Goal: Information Seeking & Learning: Learn about a topic

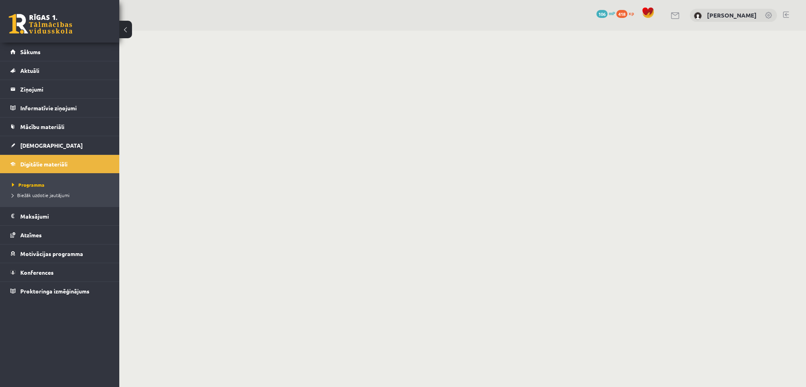
scroll to position [59, 0]
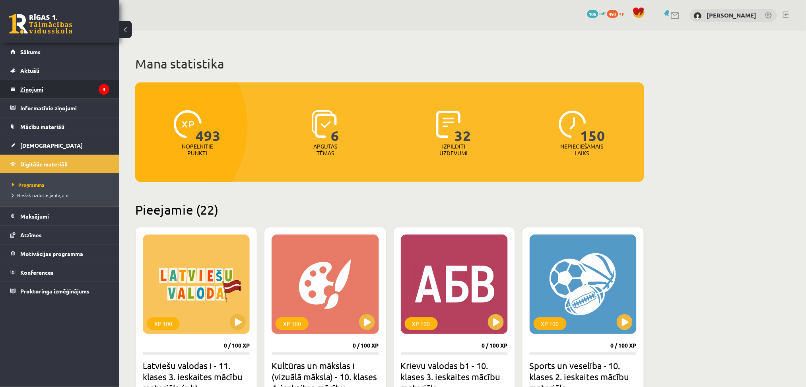
click at [53, 90] on legend "Ziņojumi 4" at bounding box center [64, 89] width 89 height 18
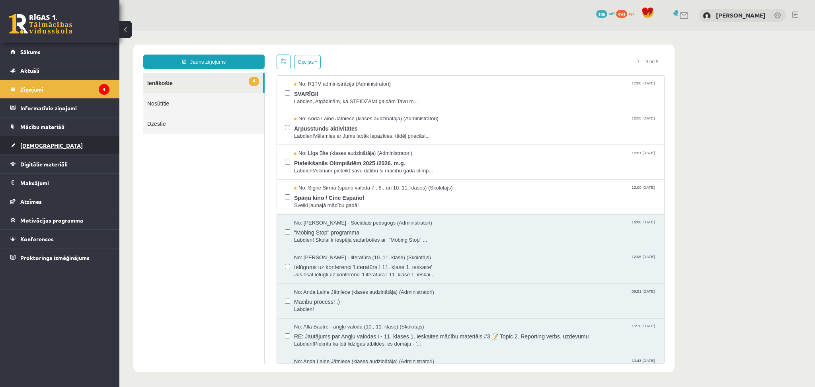
click at [38, 139] on link "[DEMOGRAPHIC_DATA]" at bounding box center [59, 145] width 99 height 18
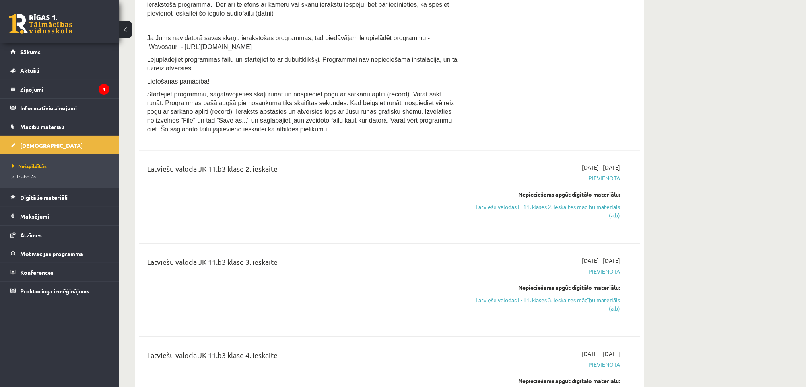
scroll to position [463, 0]
click at [47, 128] on span "Mācību materiāli" at bounding box center [42, 126] width 44 height 7
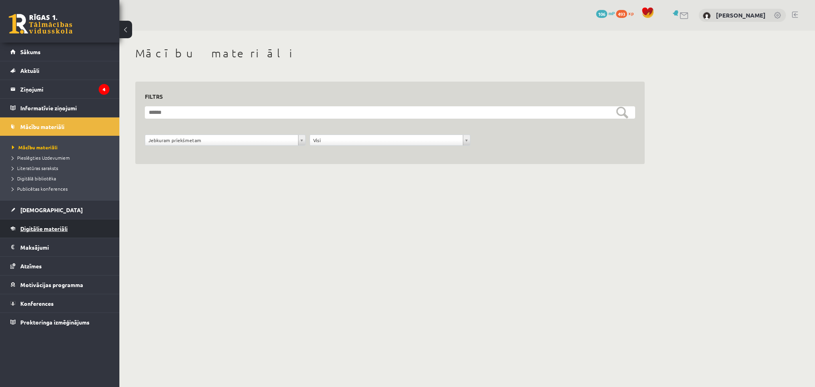
click at [49, 228] on span "Digitālie materiāli" at bounding box center [43, 228] width 47 height 7
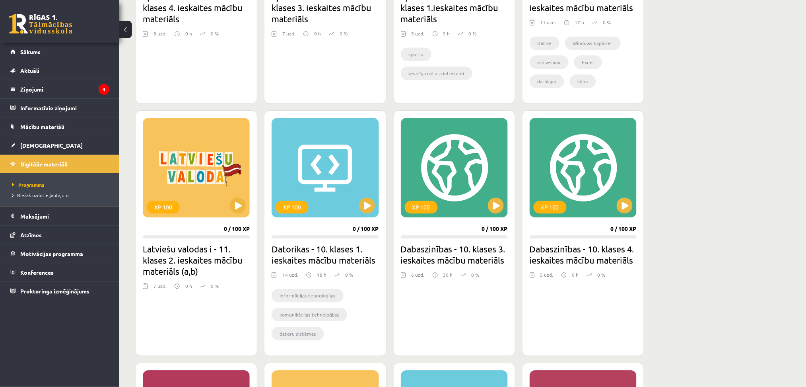
scroll to position [647, 0]
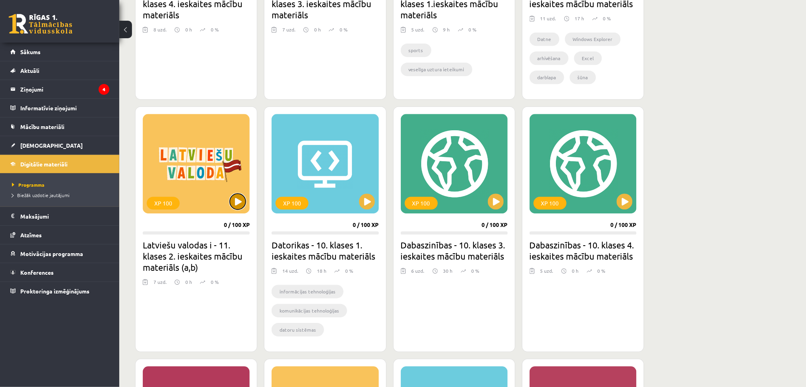
click at [231, 199] on button at bounding box center [238, 201] width 16 height 16
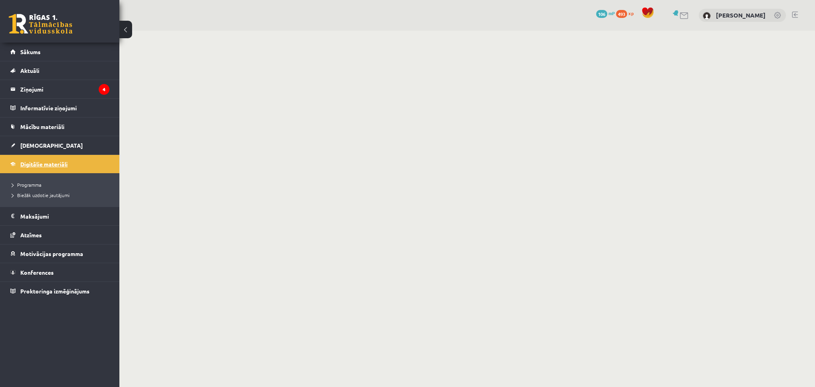
click at [56, 165] on span "Digitālie materiāli" at bounding box center [43, 163] width 47 height 7
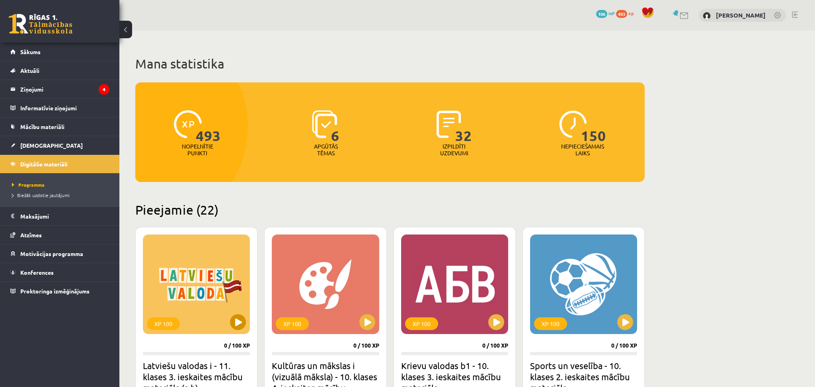
click at [246, 324] on div "XP 100" at bounding box center [196, 283] width 107 height 99
click at [73, 167] on link "Digitālie materiāli" at bounding box center [59, 164] width 99 height 18
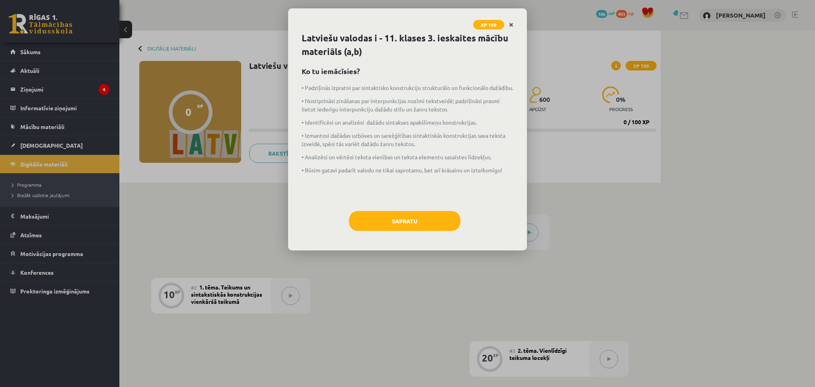
click at [510, 22] on icon "Close" at bounding box center [511, 25] width 4 height 6
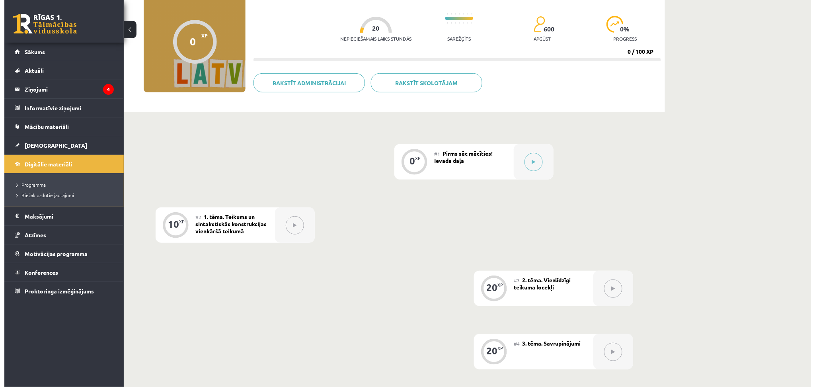
scroll to position [70, 0]
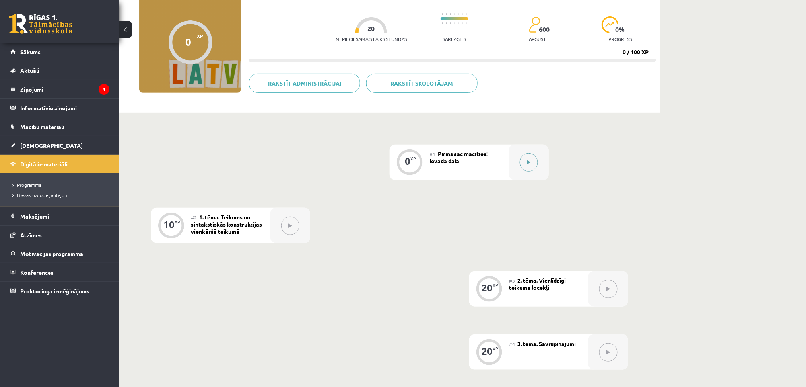
click at [529, 156] on button at bounding box center [529, 162] width 18 height 18
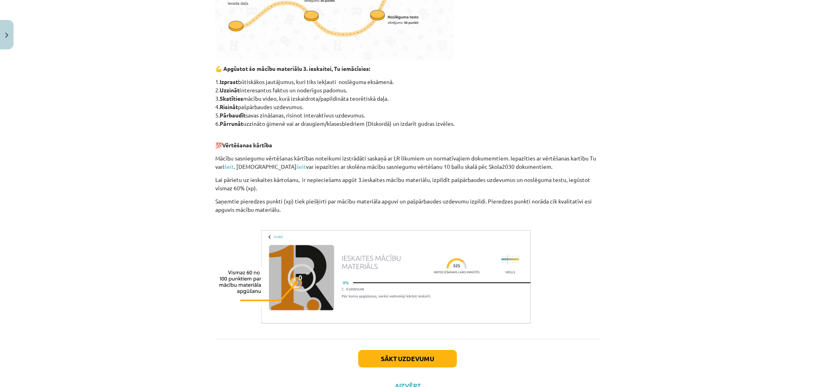
scroll to position [470, 0]
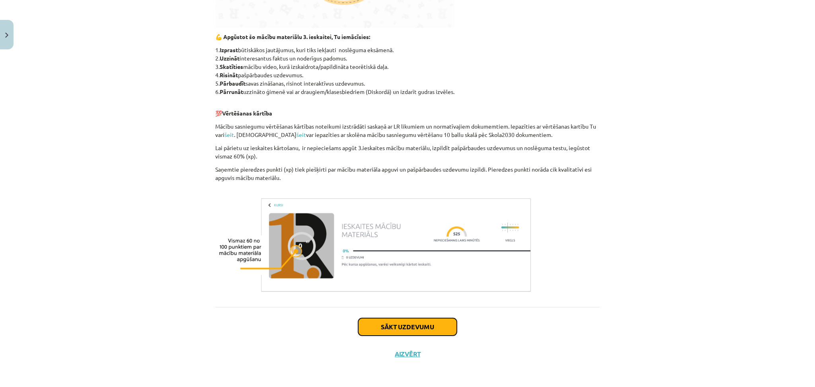
click at [410, 327] on button "Sākt uzdevumu" at bounding box center [407, 327] width 99 height 18
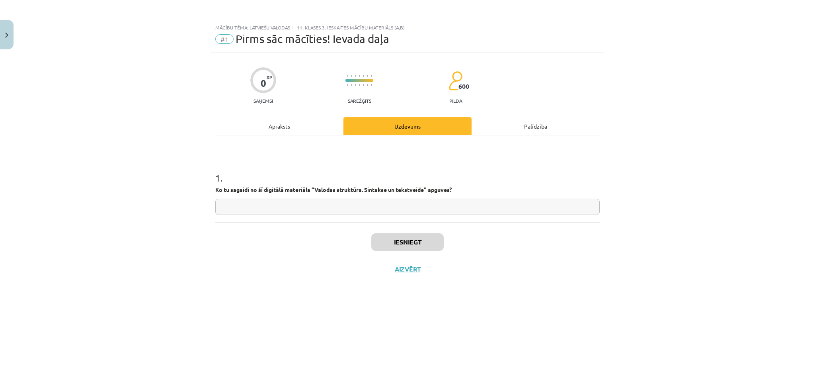
scroll to position [0, 0]
click at [283, 128] on div "Apraksts" at bounding box center [279, 126] width 128 height 18
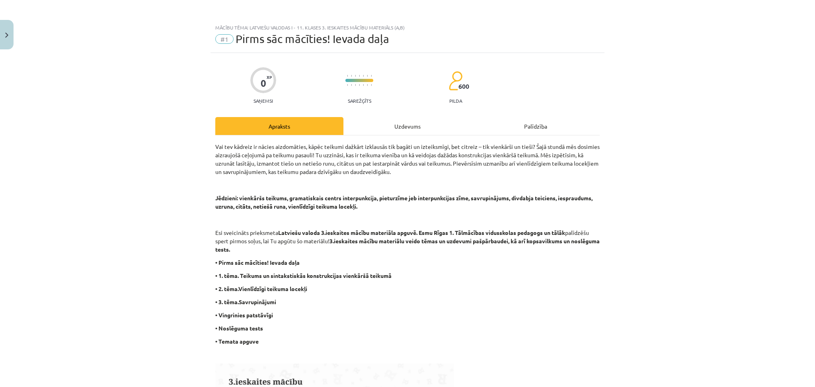
click at [380, 125] on div "Uzdevums" at bounding box center [407, 126] width 128 height 18
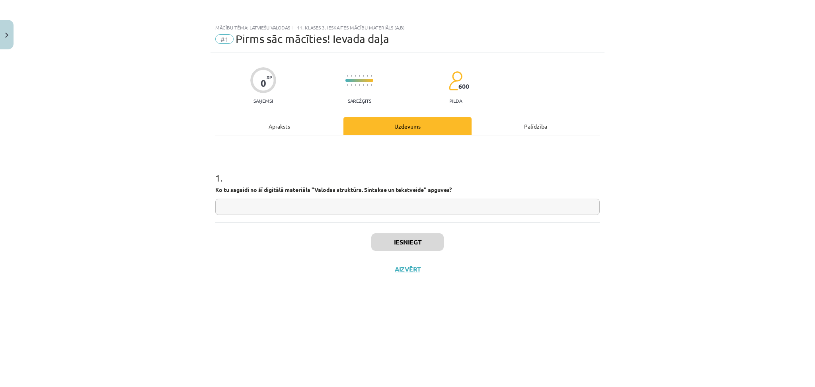
click at [291, 128] on div "Apraksts" at bounding box center [279, 126] width 128 height 18
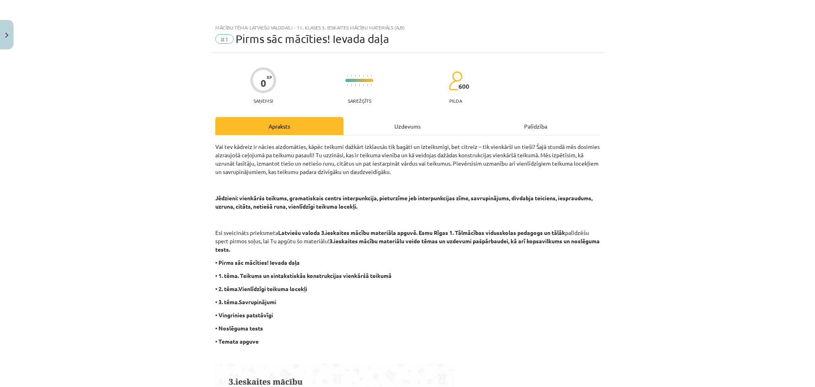
click at [377, 123] on div "Uzdevums" at bounding box center [407, 126] width 128 height 18
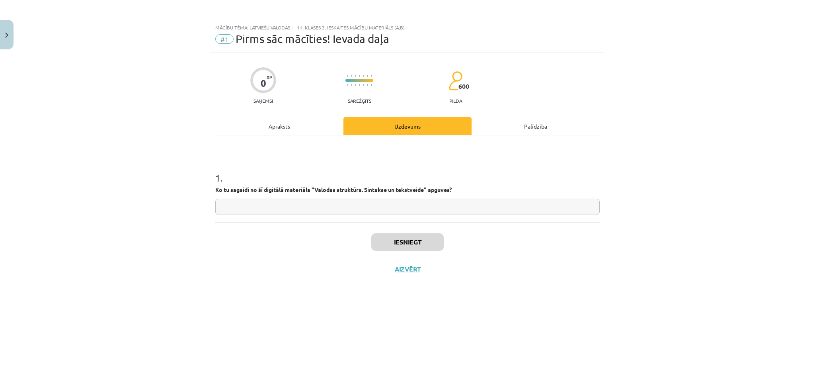
click at [380, 203] on input "text" at bounding box center [407, 207] width 384 height 16
type input "*"
click at [541, 207] on input "***" at bounding box center [407, 207] width 384 height 16
type input "**********"
click at [397, 239] on button "Iesniegt" at bounding box center [407, 242] width 72 height 18
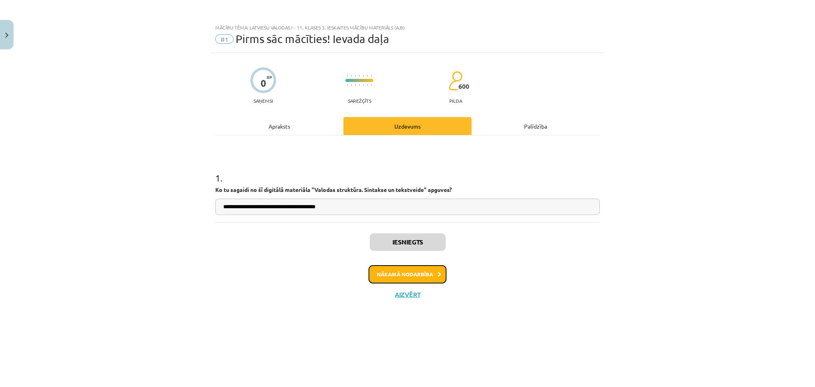
click at [417, 269] on button "Nākamā nodarbība" at bounding box center [407, 274] width 78 height 18
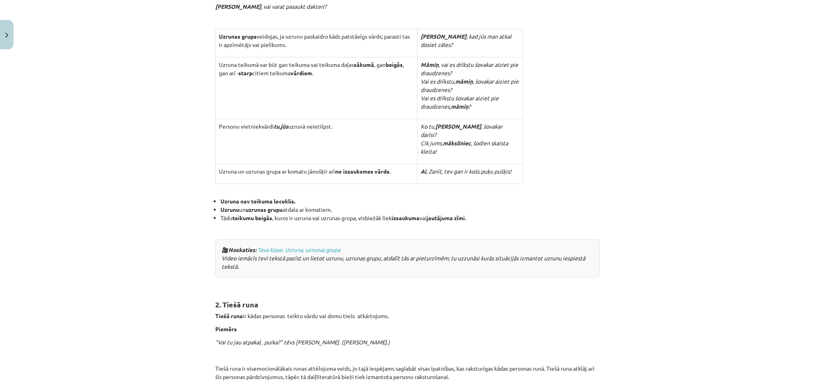
scroll to position [727, 0]
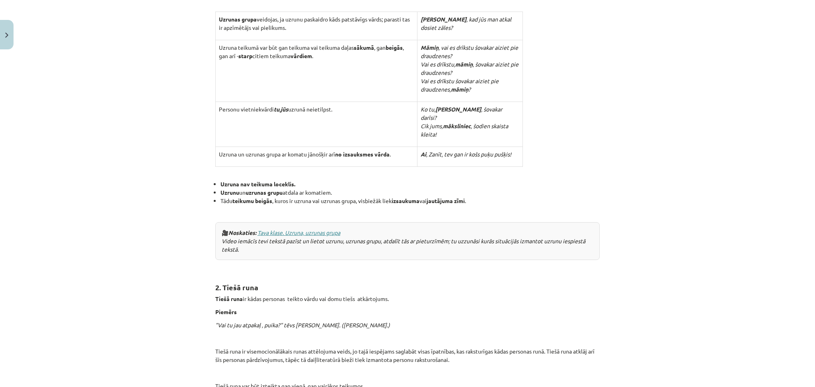
click at [298, 229] on link "Tava klase. Uzruna, uzrunas grupa" at bounding box center [298, 232] width 83 height 7
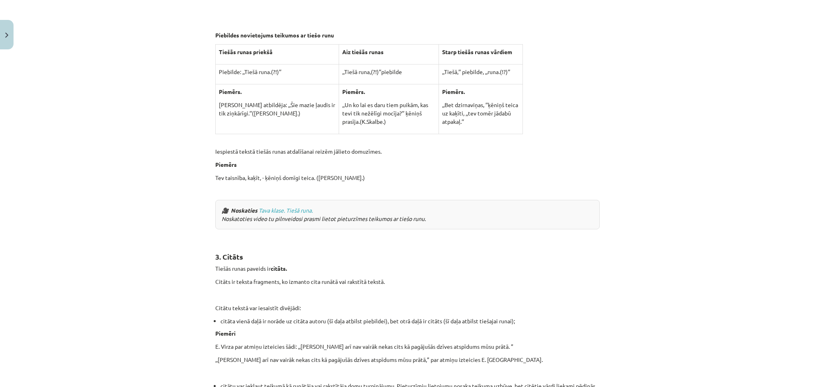
scroll to position [1288, 0]
click at [288, 206] on link "Tava klase. Tiešā runa." at bounding box center [286, 209] width 54 height 7
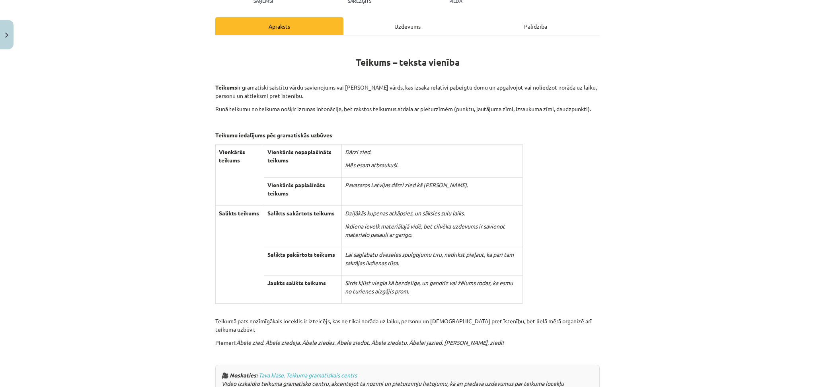
scroll to position [0, 0]
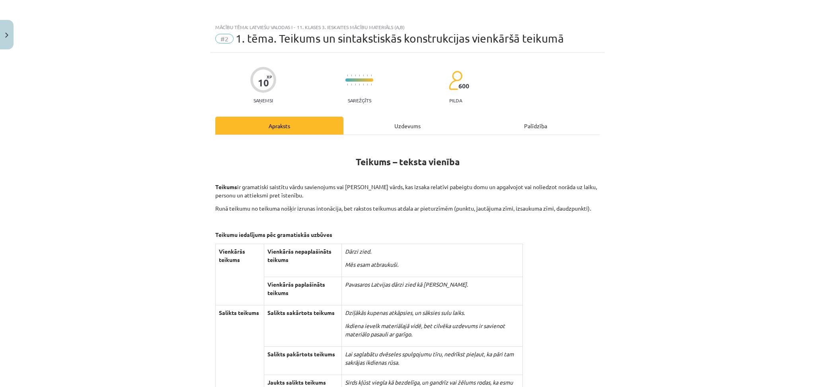
click at [416, 121] on div "Uzdevums" at bounding box center [407, 126] width 128 height 18
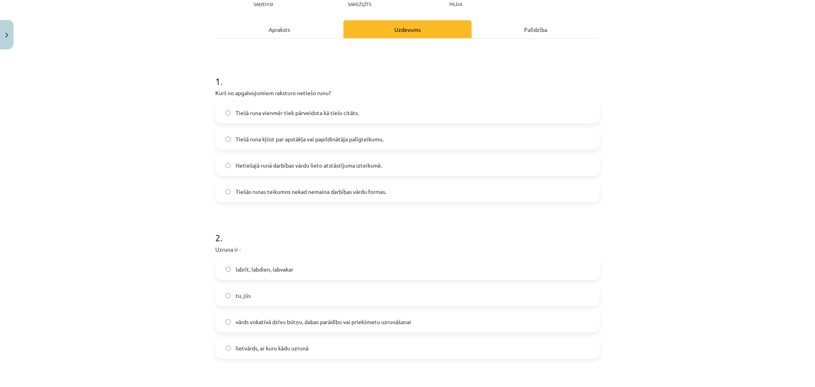
scroll to position [98, 0]
click at [273, 263] on span "labrīt, labdien, labvakar" at bounding box center [265, 267] width 58 height 8
click at [247, 312] on label "vārds vokatīvā dzīvu būtņu, dabas parādību vai priekšmetu uzrunāšanai" at bounding box center [407, 320] width 383 height 20
click at [252, 118] on label "Tiešā runa vienmēr tiek pārveidota kā tiešs citāts." at bounding box center [407, 111] width 383 height 20
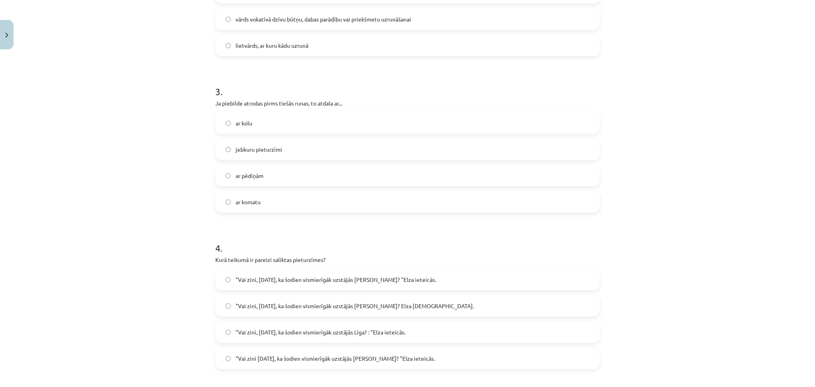
scroll to position [421, 0]
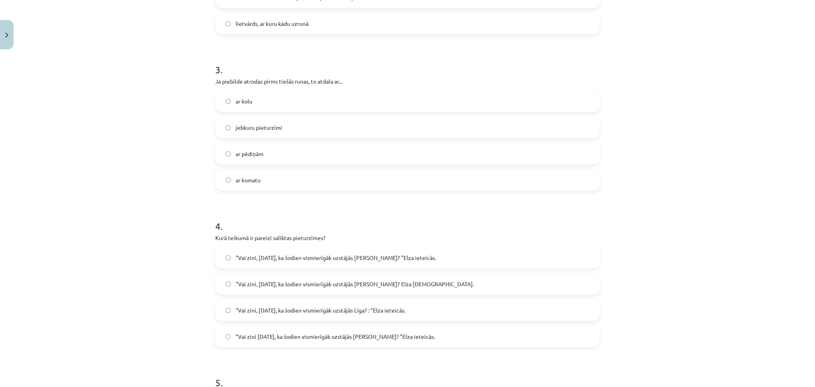
click at [242, 152] on span "ar pēdiņām" at bounding box center [250, 154] width 28 height 8
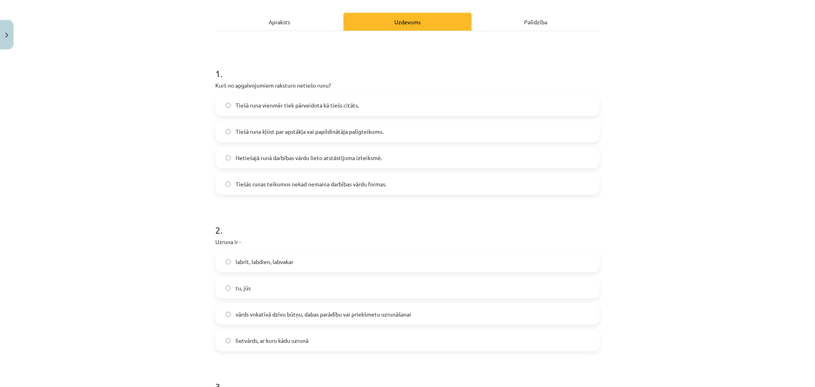
scroll to position [119, 0]
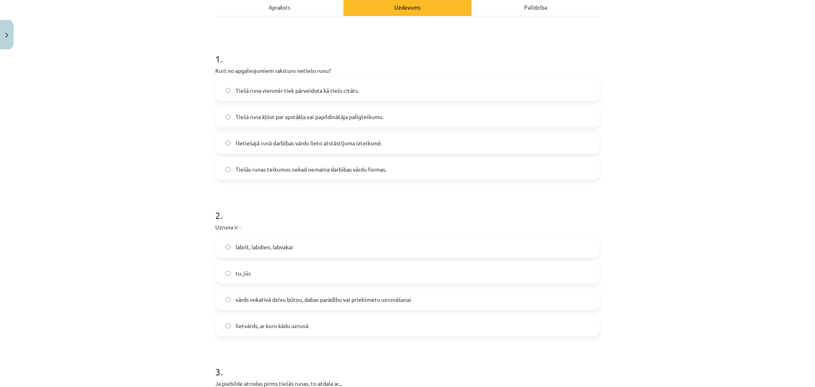
click at [229, 150] on label "Netiešajā runā darbības vārdu lieto atstāstījuma izteiksmē." at bounding box center [407, 143] width 383 height 20
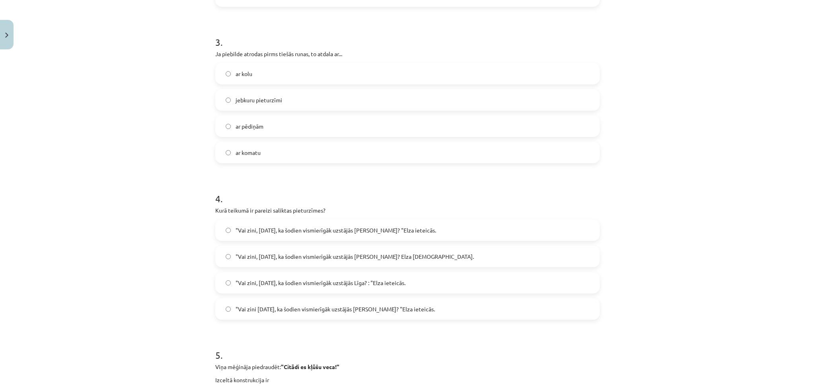
scroll to position [448, 0]
click at [228, 73] on label "ar kolu" at bounding box center [407, 74] width 383 height 20
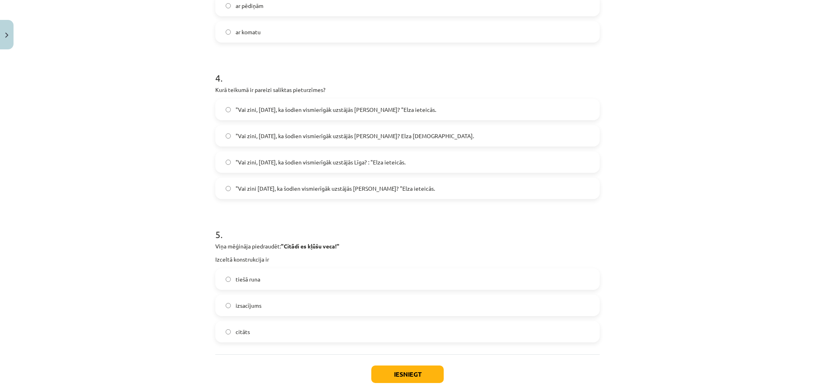
scroll to position [581, 0]
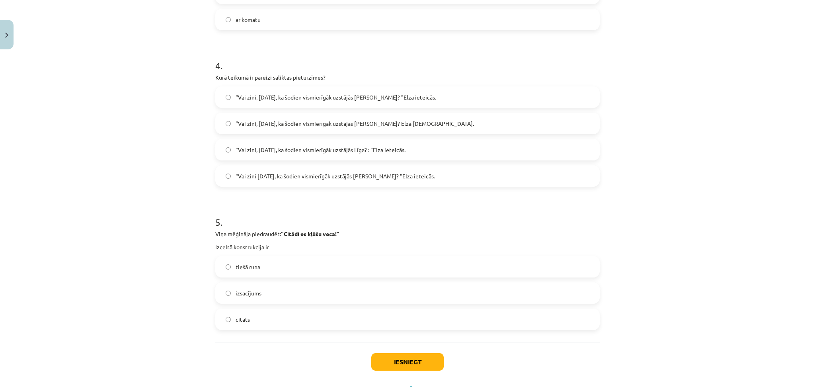
click at [282, 152] on span ""Vai zini, Pola, ka šodien vismierīgāk uzstājās Līga? : "Elza ieteicās." at bounding box center [321, 150] width 170 height 8
click at [287, 99] on span ""Vai zini, Pola, ka šodien vismierīgāk uzstājās Līga? "Elza ieteicās." at bounding box center [336, 97] width 201 height 8
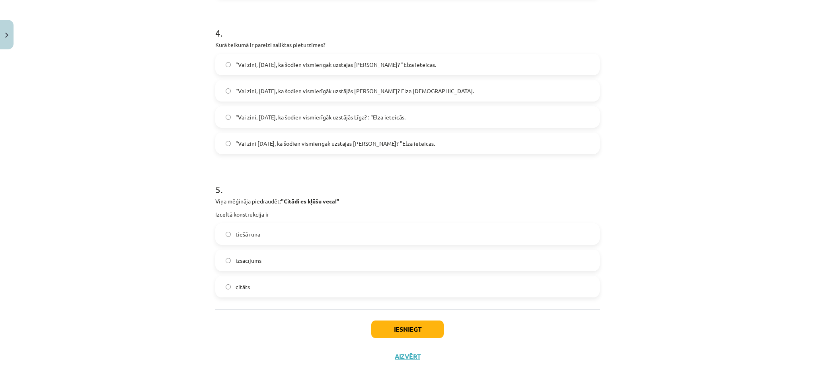
scroll to position [616, 0]
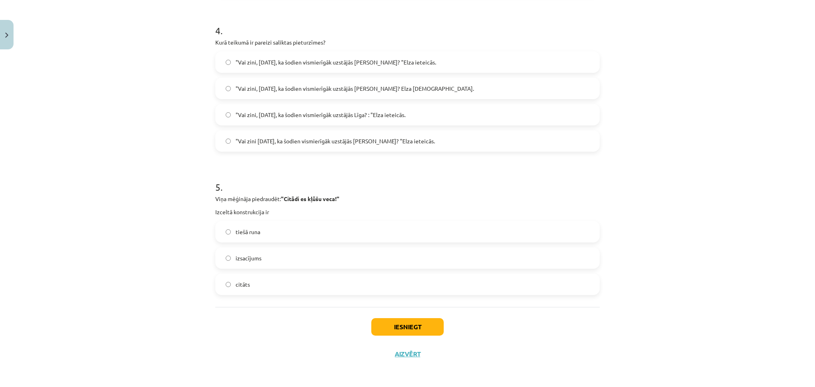
click at [245, 260] on span "izsacījums" at bounding box center [249, 258] width 26 height 8
drag, startPoint x: 85, startPoint y: 245, endPoint x: 90, endPoint y: 251, distance: 7.3
click at [90, 251] on div "Mācību tēma: Latviešu valodas i - 11. klases 3. ieskaites mācību materiāls (a,b…" at bounding box center [407, 193] width 815 height 387
click at [243, 226] on label "tiešā runa" at bounding box center [407, 232] width 383 height 20
click at [397, 329] on button "Iesniegt" at bounding box center [407, 327] width 72 height 18
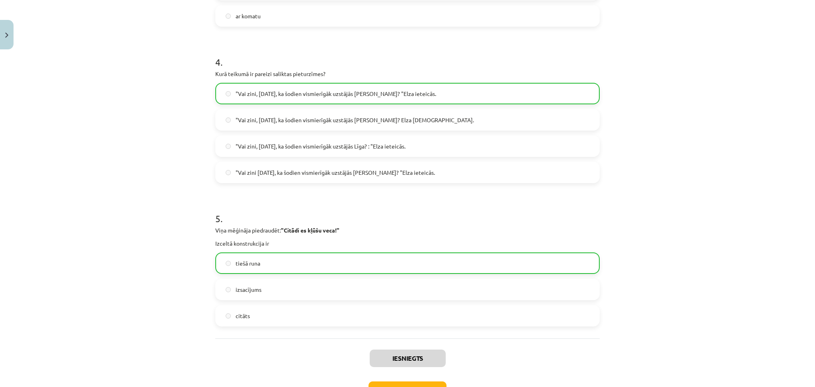
scroll to position [641, 0]
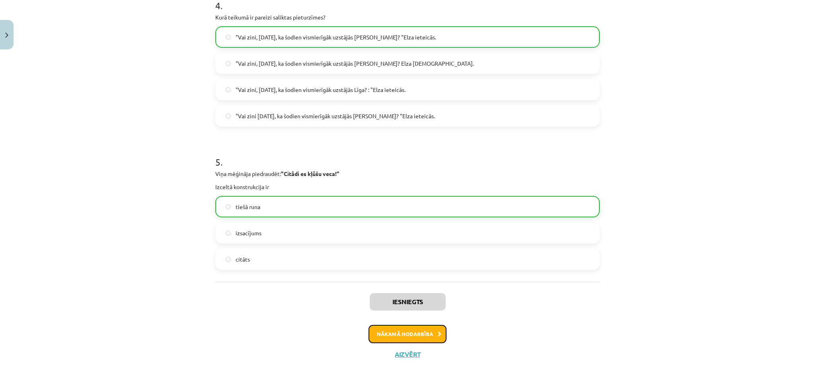
click at [411, 340] on button "Nākamā nodarbība" at bounding box center [407, 334] width 78 height 18
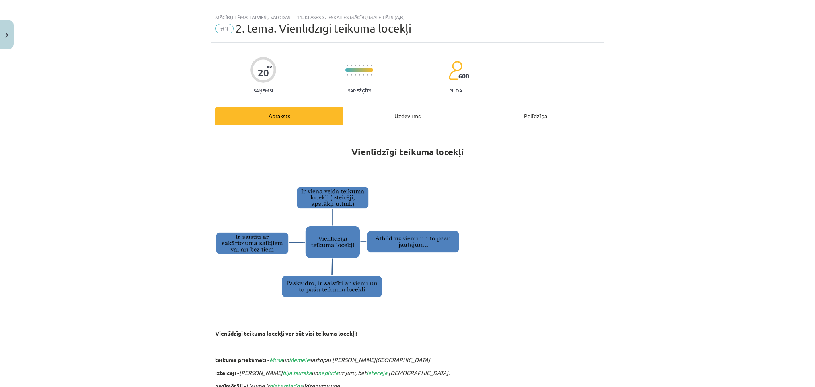
scroll to position [0, 0]
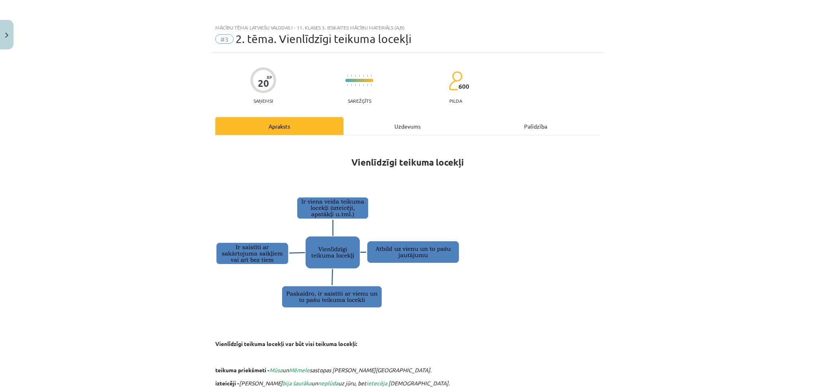
click at [396, 118] on div "Uzdevums" at bounding box center [407, 126] width 128 height 18
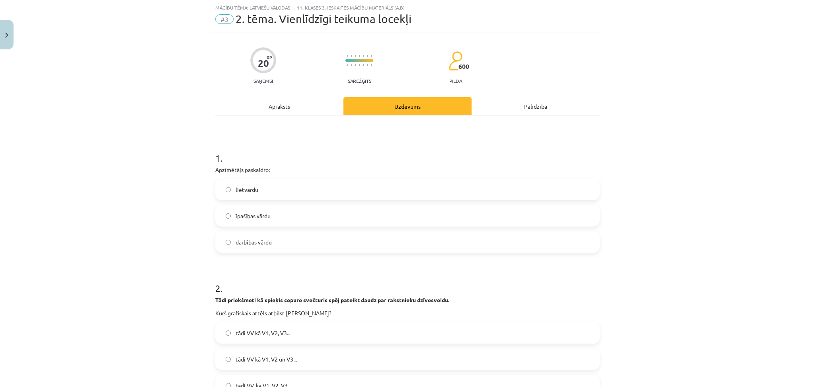
click at [301, 104] on div "Apraksts" at bounding box center [279, 106] width 128 height 18
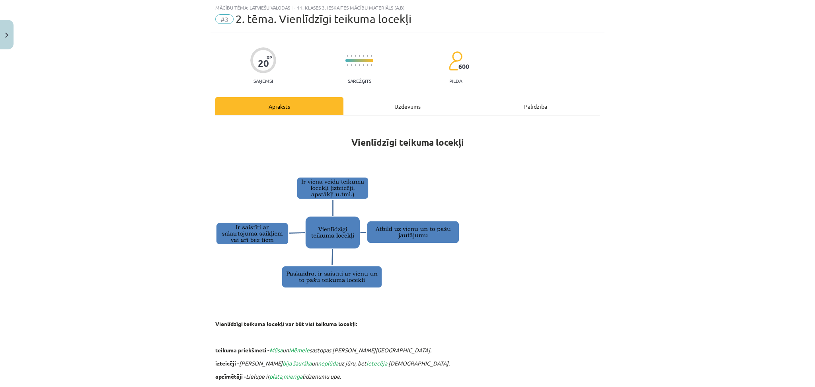
click at [387, 108] on div "Uzdevums" at bounding box center [407, 106] width 128 height 18
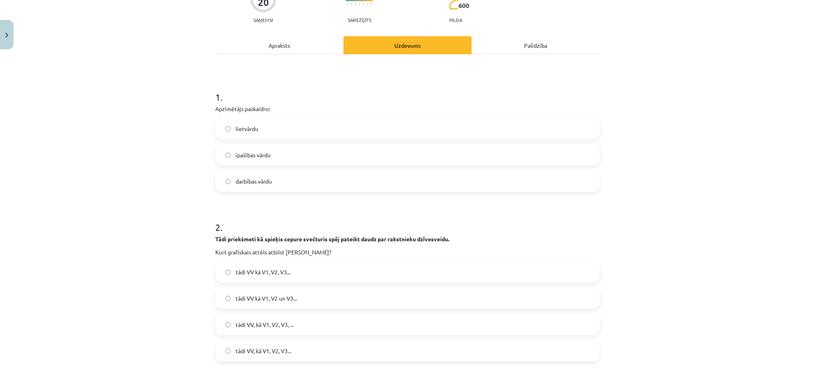
scroll to position [80, 0]
click at [287, 46] on div "Apraksts" at bounding box center [279, 46] width 128 height 18
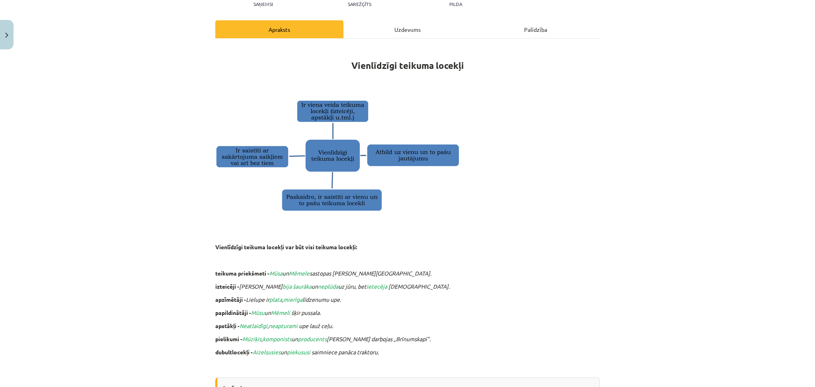
scroll to position [96, 0]
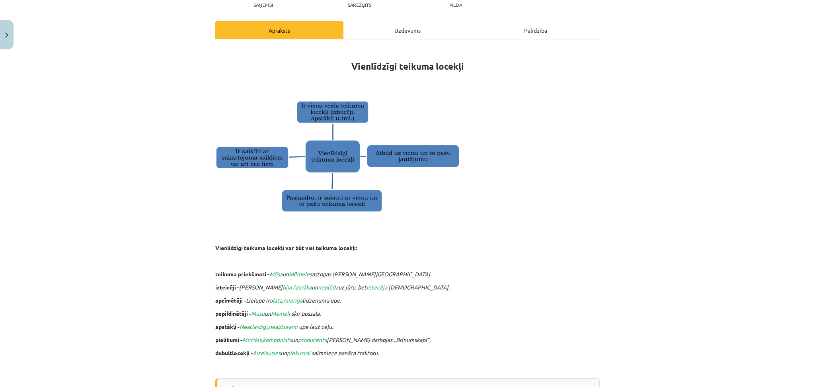
click at [412, 37] on div "Uzdevums" at bounding box center [407, 30] width 128 height 18
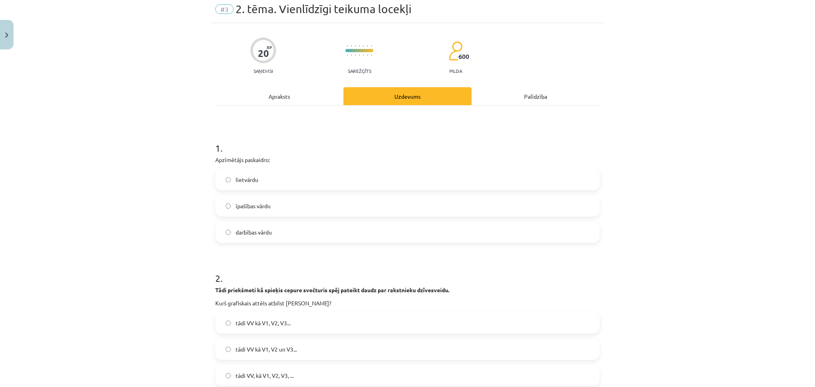
scroll to position [20, 0]
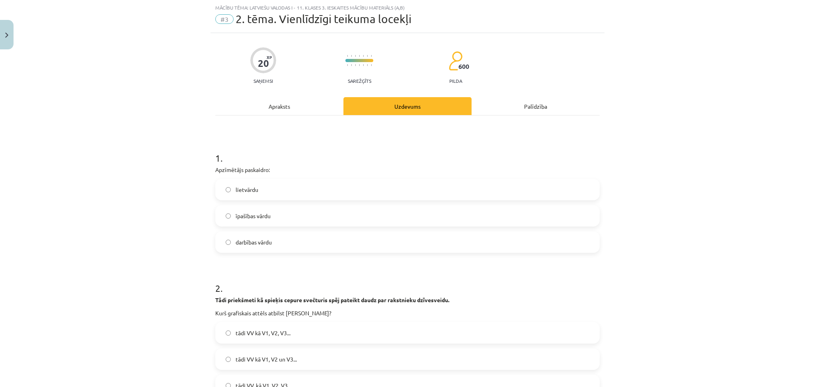
click at [273, 106] on div "Apraksts" at bounding box center [279, 106] width 128 height 18
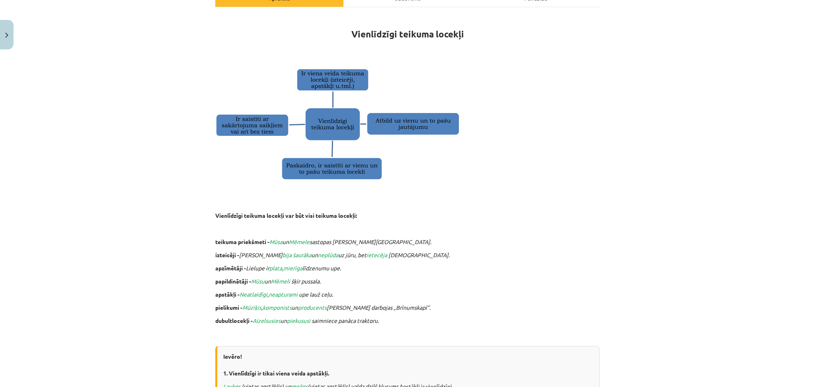
scroll to position [0, 0]
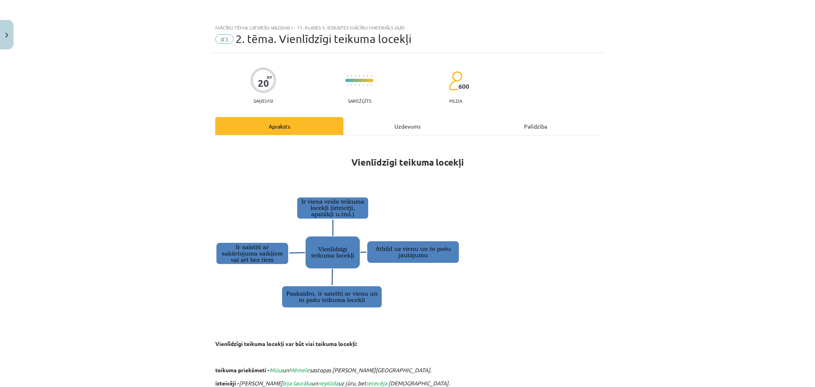
click at [384, 124] on div "Uzdevums" at bounding box center [407, 126] width 128 height 18
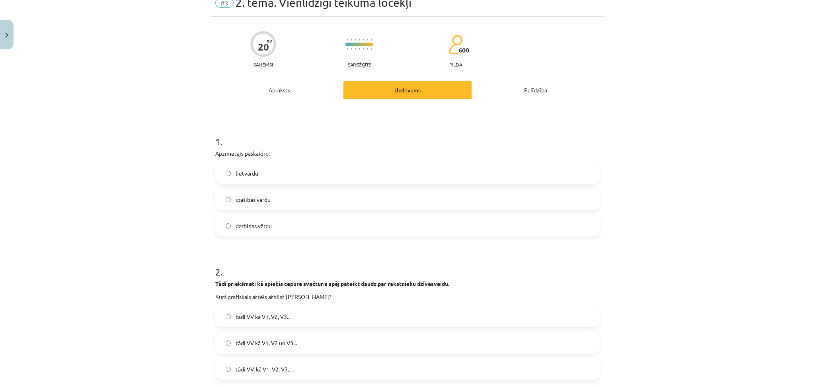
scroll to position [36, 0]
click at [274, 86] on div "Apraksts" at bounding box center [279, 90] width 128 height 18
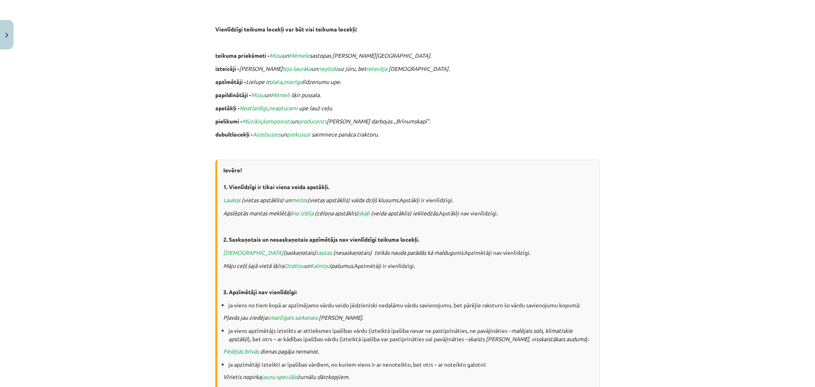
scroll to position [0, 0]
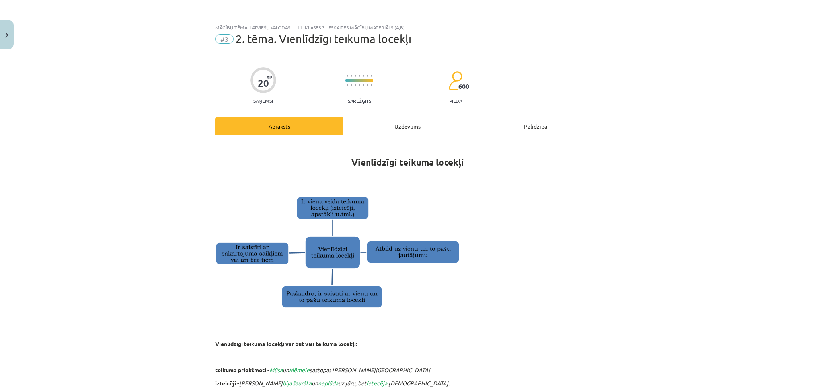
click at [417, 117] on div "Uzdevums" at bounding box center [407, 126] width 128 height 18
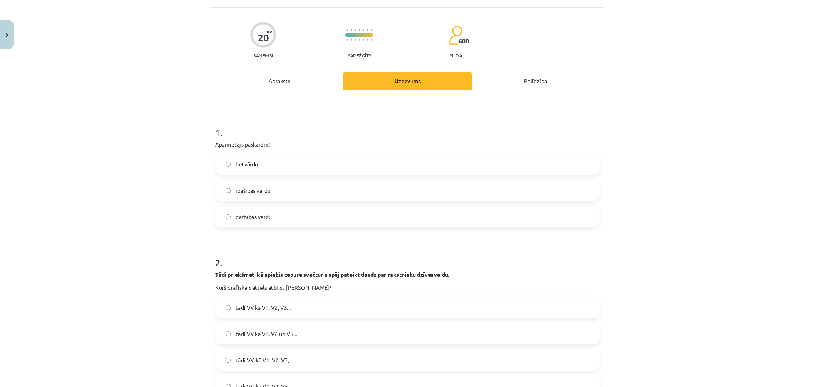
scroll to position [45, 0]
click at [283, 84] on div "Apraksts" at bounding box center [279, 81] width 128 height 18
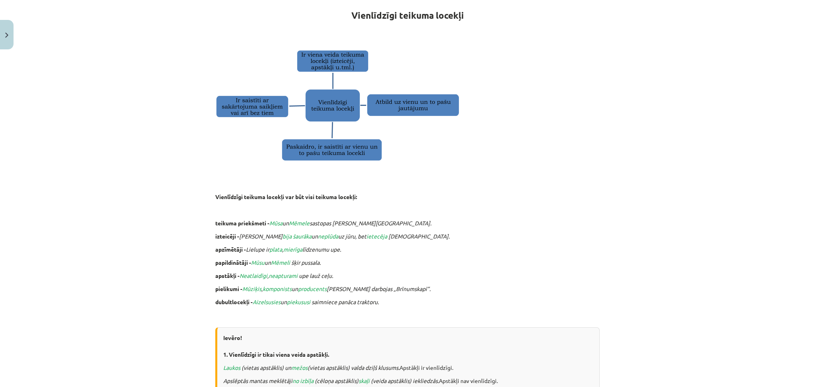
scroll to position [0, 0]
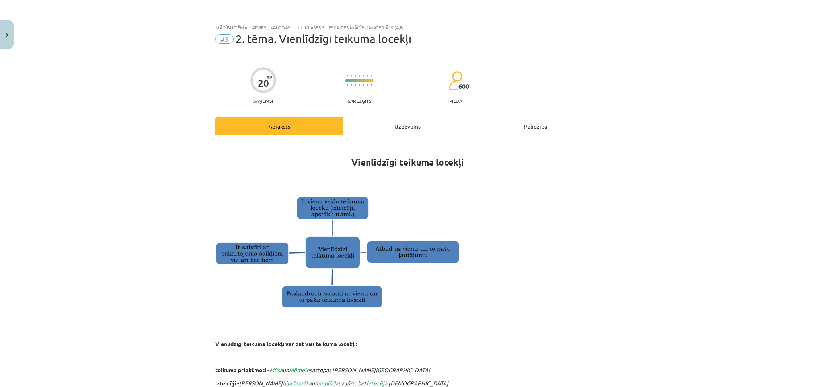
click at [400, 120] on div "Uzdevums" at bounding box center [407, 126] width 128 height 18
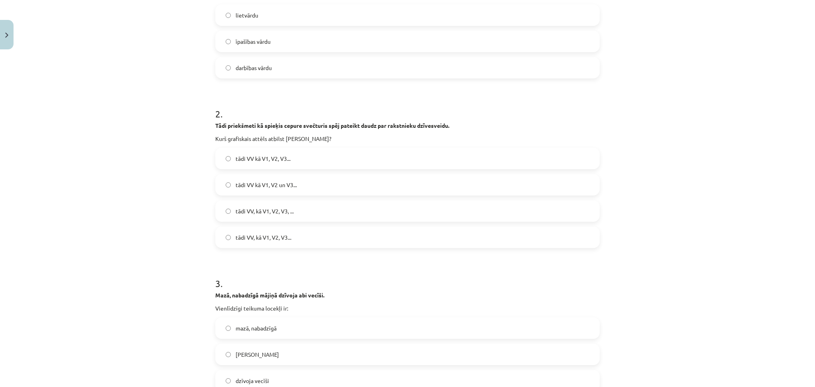
scroll to position [193, 0]
click at [237, 214] on span "tādi VV, kā V1, V2, V3, ..." at bounding box center [265, 212] width 58 height 8
click at [248, 243] on label "tādi VV, kā V1, V2, V3..." at bounding box center [407, 238] width 383 height 20
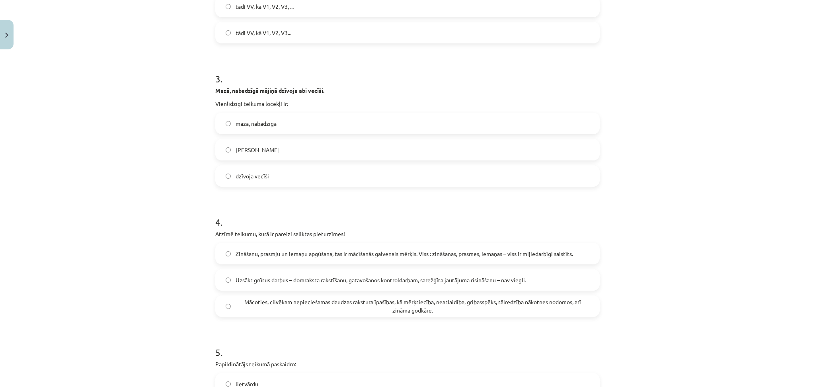
scroll to position [399, 0]
click at [267, 122] on span "mazā, nabadzīgā" at bounding box center [256, 123] width 41 height 8
click at [228, 315] on div "Mācoties, cilvēkam nepieciešamas daudzas rakstura īpašības, kā mērķtiecība, nea…" at bounding box center [407, 305] width 384 height 21
click at [236, 307] on span "Mācoties, cilvēkam nepieciešamas daudzas rakstura īpašības, kā mērķtiecība, nea…" at bounding box center [413, 305] width 354 height 17
click at [216, 277] on label "Uzsākt grūtus darbus – domraksta rakstīšanu, gatavošanos kontroldarbam, sarežģī…" at bounding box center [407, 279] width 383 height 20
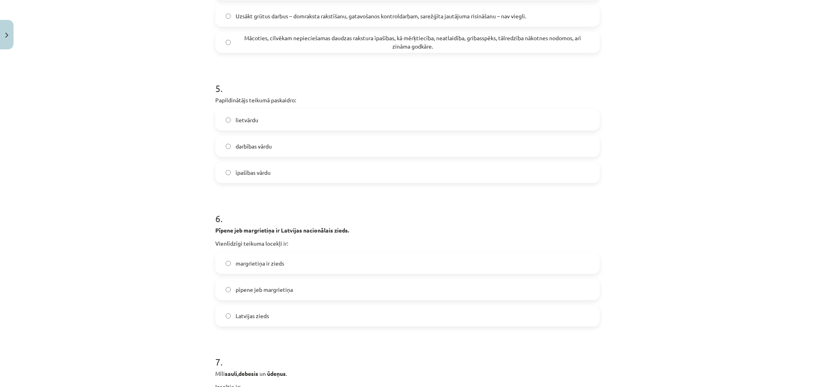
scroll to position [665, 0]
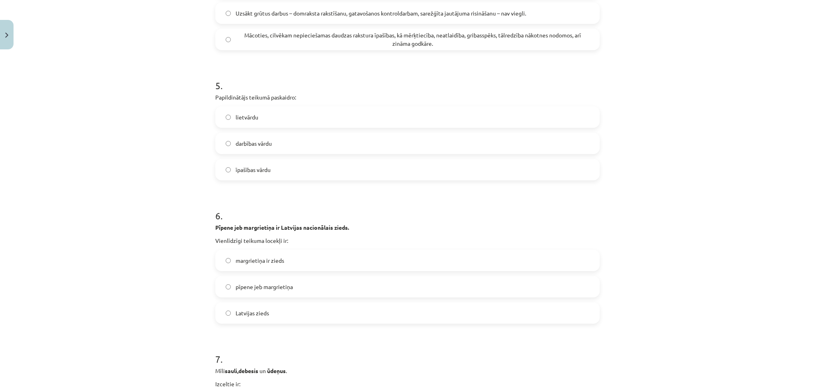
click at [257, 115] on label "lietvārdu" at bounding box center [407, 117] width 383 height 20
click at [261, 283] on span "pīpene jeb margrietiņa" at bounding box center [264, 286] width 57 height 8
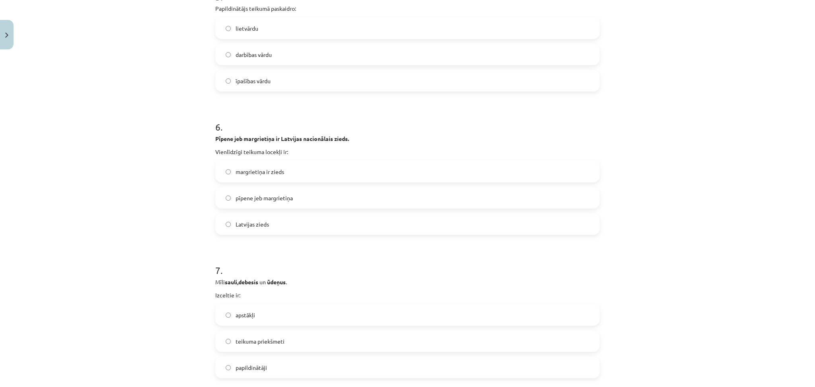
scroll to position [754, 0]
click at [265, 308] on label "apstākļi" at bounding box center [407, 314] width 383 height 20
click at [265, 373] on label "papildinātāji" at bounding box center [407, 367] width 383 height 20
click at [266, 313] on label "apstākļi" at bounding box center [407, 314] width 383 height 20
click at [79, 284] on div "Mācību tēma: Latviešu valodas i - 11. klases 3. ieskaites mācību materiāls (a,b…" at bounding box center [407, 193] width 815 height 387
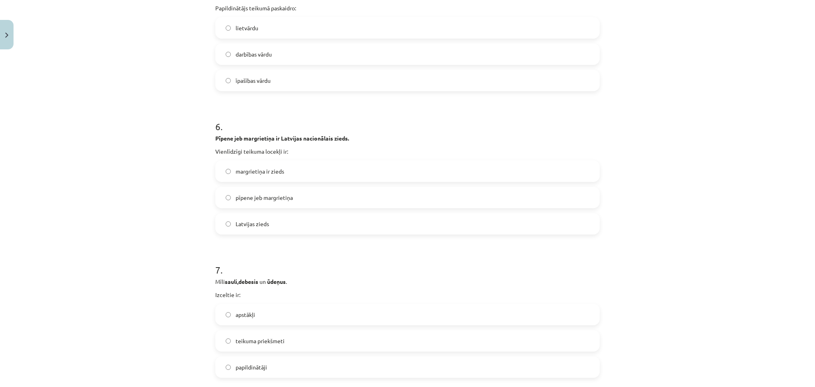
click at [79, 284] on div "Mācību tēma: Latviešu valodas i - 11. klases 3. ieskaites mācību materiāls (a,b…" at bounding box center [407, 193] width 815 height 387
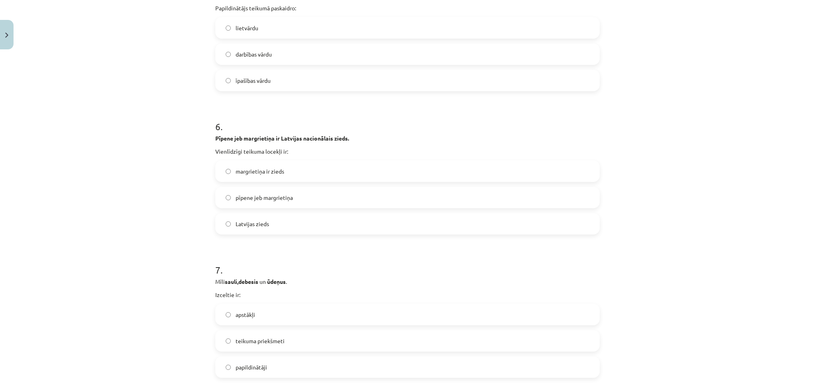
click at [276, 56] on label "darbības vārdu" at bounding box center [407, 54] width 383 height 20
click at [257, 346] on label "teikuma priekšmeti" at bounding box center [407, 341] width 383 height 20
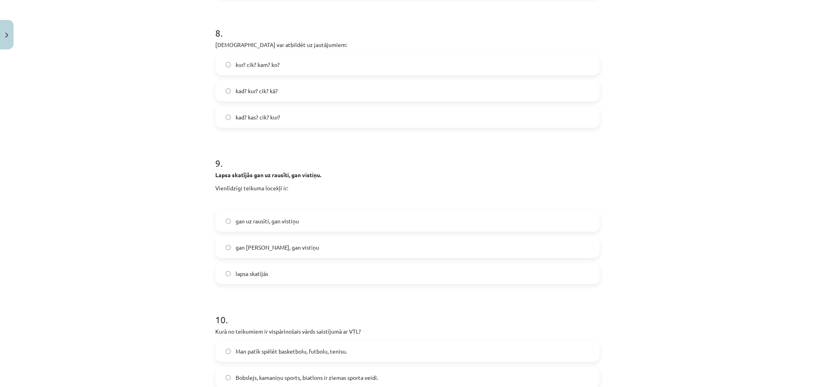
scroll to position [1135, 0]
click at [276, 122] on label "kad? kas? cik? kur?" at bounding box center [407, 116] width 383 height 20
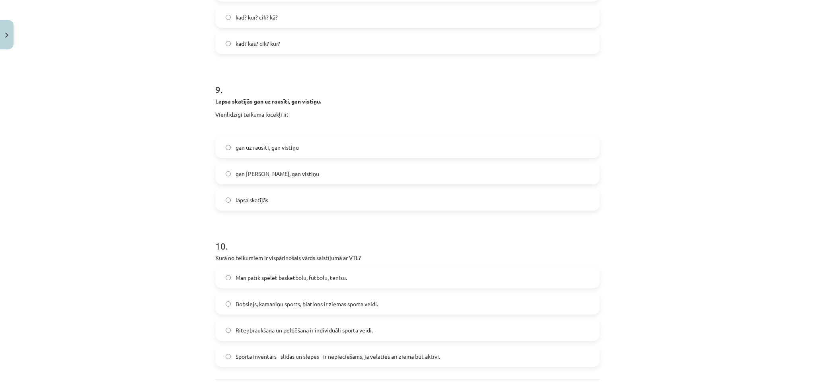
scroll to position [1207, 0]
click at [276, 177] on span "gan rausīti, gan vistiņu" at bounding box center [278, 174] width 84 height 8
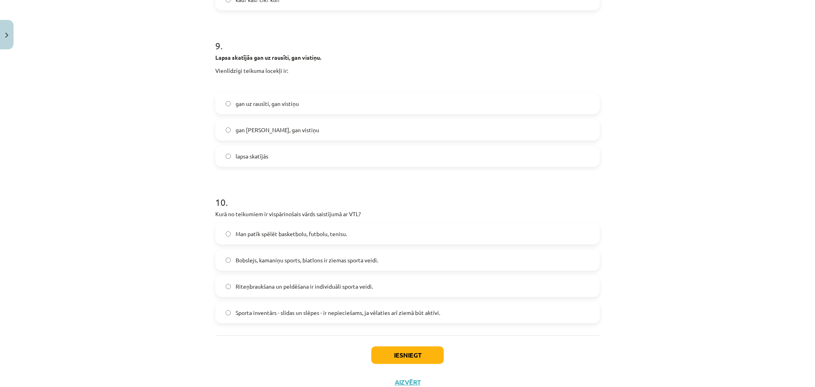
scroll to position [1252, 0]
click at [322, 314] on span "Sporta inventārs - slidas un slēpes - ir nepieciešams, ja vēlaties arī ziemā bū…" at bounding box center [338, 312] width 204 height 8
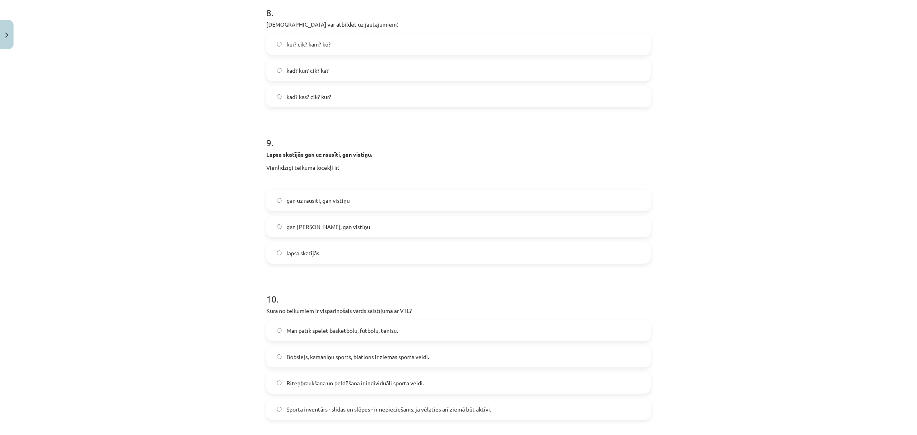
scroll to position [1152, 0]
click at [365, 70] on label "kad? kur? cik? kā?" at bounding box center [458, 73] width 383 height 20
click at [335, 362] on span "Bobslejs, kamaniņu sports, biatlons ir ziemas sporta veidi." at bounding box center [357, 359] width 142 height 8
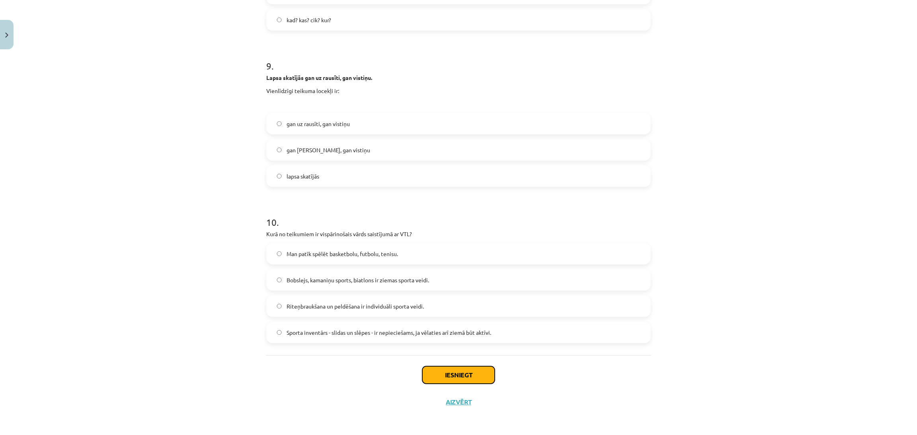
click at [435, 370] on button "Iesniegt" at bounding box center [458, 375] width 72 height 18
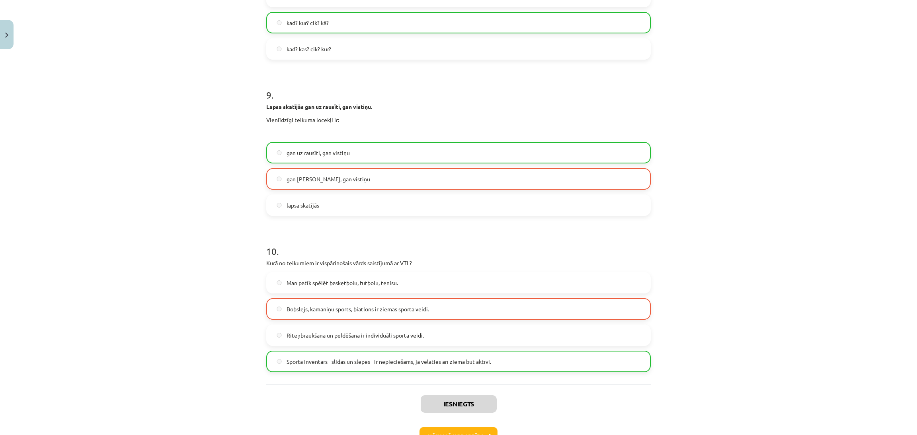
scroll to position [1257, 0]
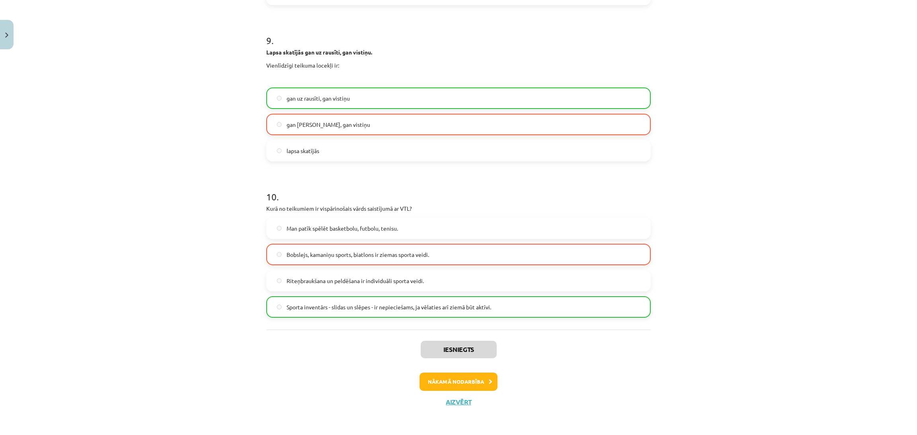
drag, startPoint x: 711, startPoint y: 249, endPoint x: 145, endPoint y: 288, distance: 567.5
click at [145, 288] on div "Mācību tēma: Latviešu valodas i - 11. klases 3. ieskaites mācību materiāls (a,b…" at bounding box center [458, 217] width 917 height 435
click at [477, 383] on button "Nākamā nodarbība" at bounding box center [458, 382] width 78 height 18
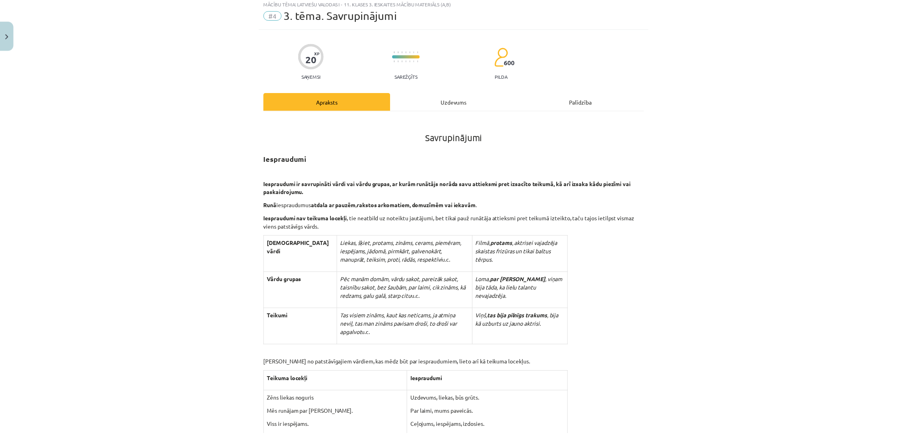
scroll to position [20, 0]
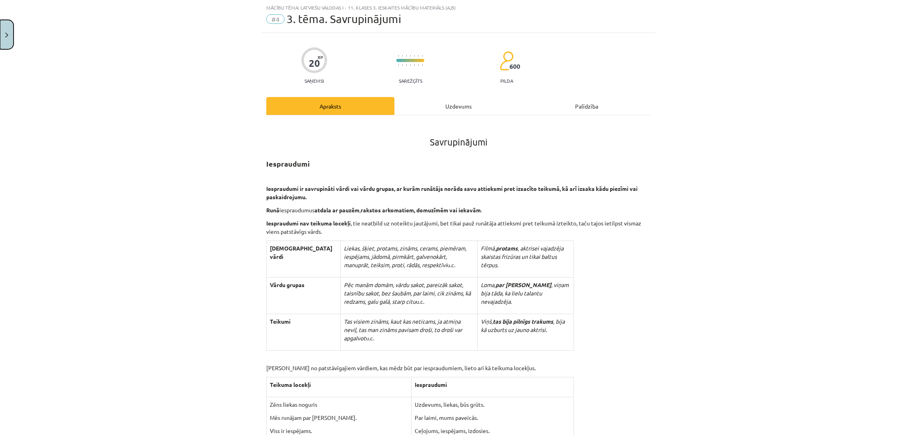
click at [0, 35] on button "Close" at bounding box center [7, 34] width 14 height 29
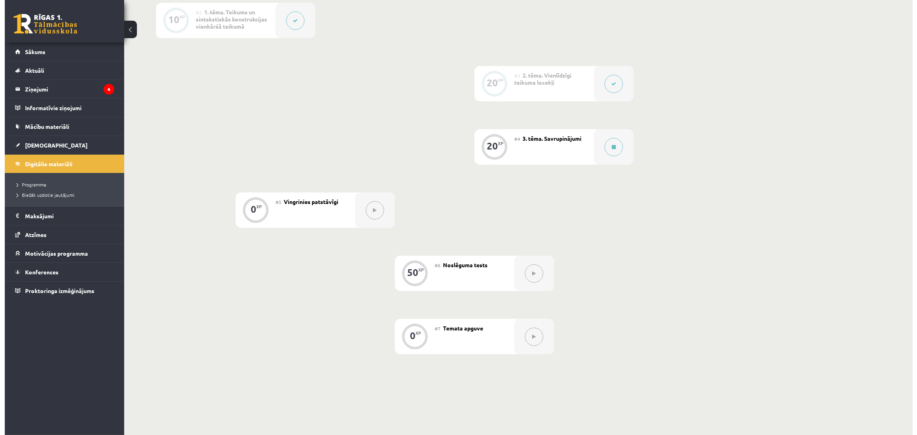
scroll to position [277, 0]
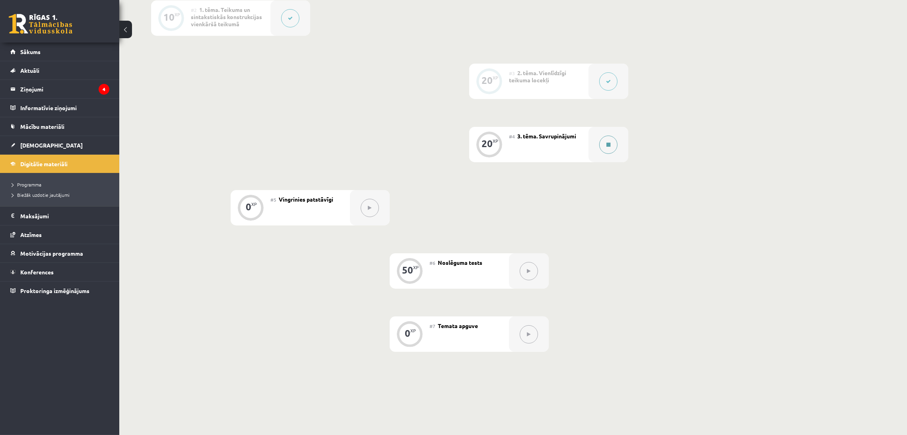
click at [602, 151] on button at bounding box center [609, 145] width 18 height 18
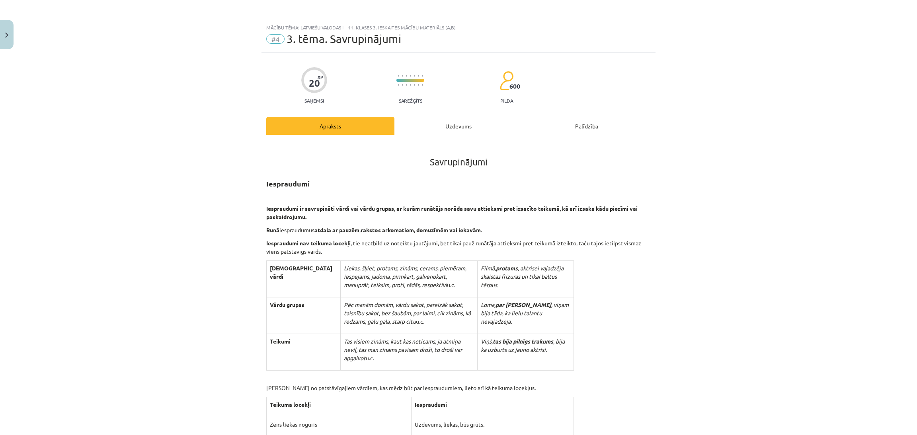
click at [430, 123] on div "Uzdevums" at bounding box center [458, 126] width 128 height 18
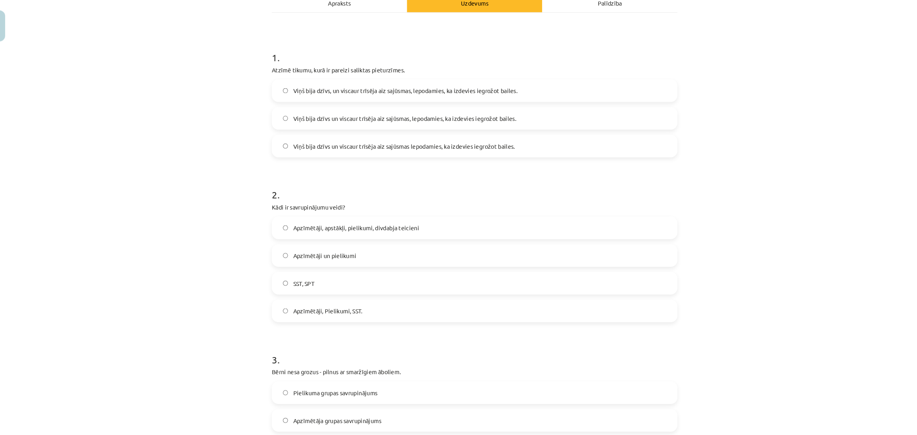
click at [417, 121] on span "Viņš bija dzīvs un viscaur trīsēja aiz sajūsmas, lepodamies, ka izdevies iegrož…" at bounding box center [391, 122] width 211 height 8
click at [295, 255] on span "Apzīmētāji un pielikumi" at bounding box center [316, 252] width 60 height 8
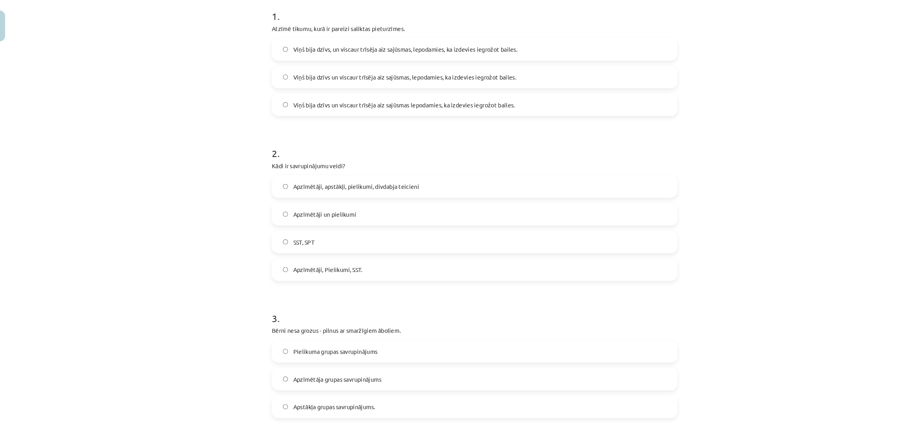
scroll to position [154, 0]
click at [302, 386] on label "Apstākļa grupas savrupinājums." at bounding box center [458, 395] width 383 height 20
click at [311, 371] on span "Apzīmētāja grupas savrupinājums" at bounding box center [328, 368] width 84 height 8
click at [365, 186] on span "Apzīmētāji, apstākļi, pielikumi, divdabja teicieni" at bounding box center [345, 186] width 119 height 8
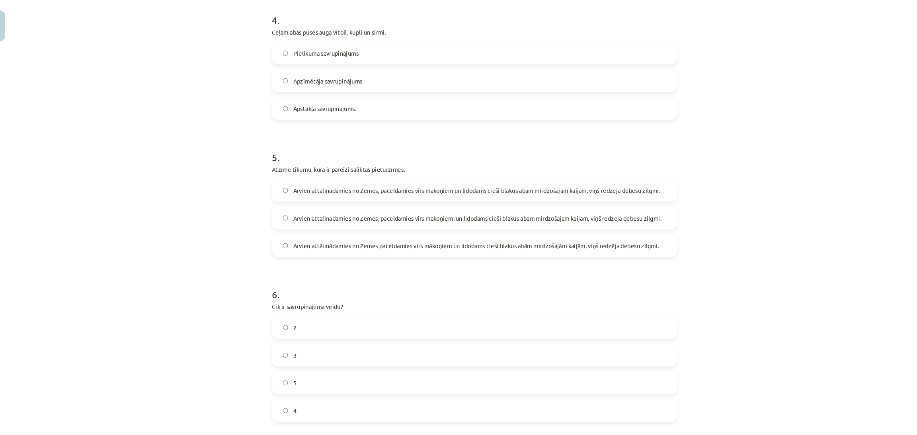
scroll to position [565, 0]
click at [432, 89] on label "Apzīmētāja savrupinājums" at bounding box center [458, 87] width 383 height 20
click at [475, 238] on label "Arvien attālinādamies no Zemes paceldamies virs mākoņiem un lidodams cieši blak…" at bounding box center [458, 244] width 383 height 20
click at [285, 386] on label "4" at bounding box center [458, 399] width 383 height 20
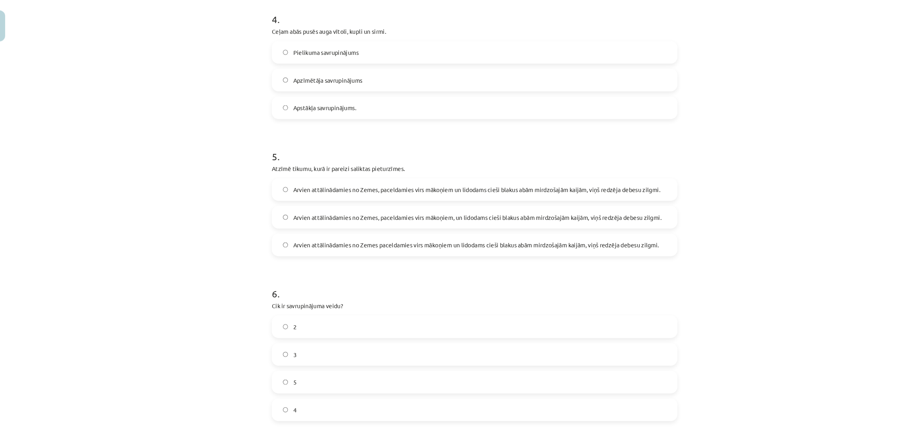
click at [388, 191] on span "Arvien attālinādamies no Zemes, paceldamies virs mākoņiem un lidodams cieši bla…" at bounding box center [460, 190] width 348 height 8
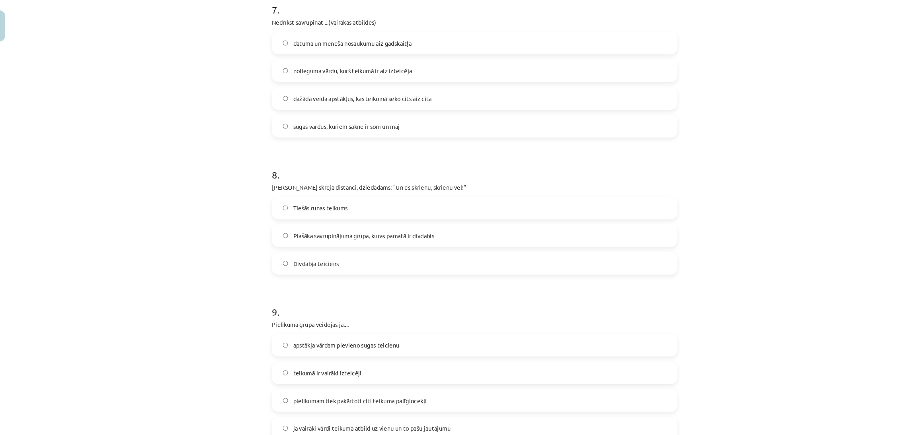
scroll to position [991, 0]
click at [358, 84] on label "nolieguma vārdu, kurš teikumā ir aiz izteicēja" at bounding box center [458, 78] width 383 height 20
click at [298, 123] on label "sugas vārdus, kuriem sakne ir som un māj" at bounding box center [458, 131] width 383 height 20
click at [288, 78] on span "nolieguma vārdu, kurš teikumā ir aiz izteicēja" at bounding box center [342, 78] width 113 height 8
click at [361, 206] on label "Tiešās runas teikums" at bounding box center [458, 208] width 383 height 20
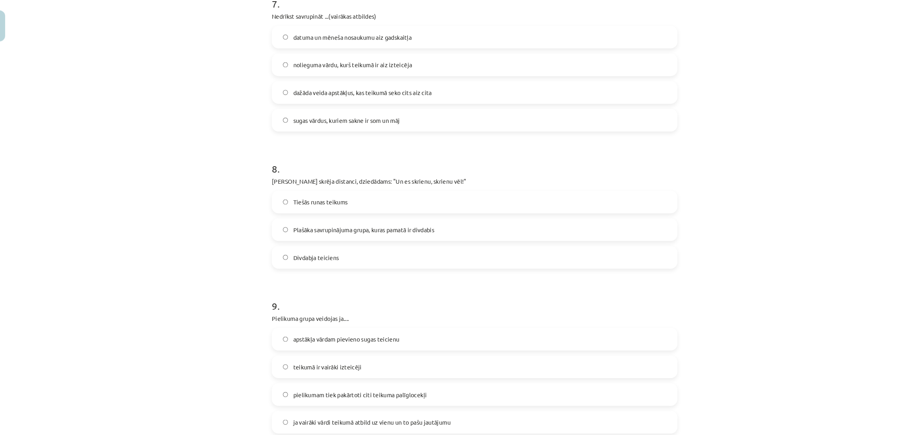
scroll to position [999, 0]
click at [399, 383] on span "pielikumam tiek pakārtoti citi teikuma palīglocekļi" at bounding box center [349, 383] width 127 height 8
click at [275, 74] on label "nolieguma vārdu, kurš teikumā ir aiz izteicēja" at bounding box center [458, 70] width 383 height 20
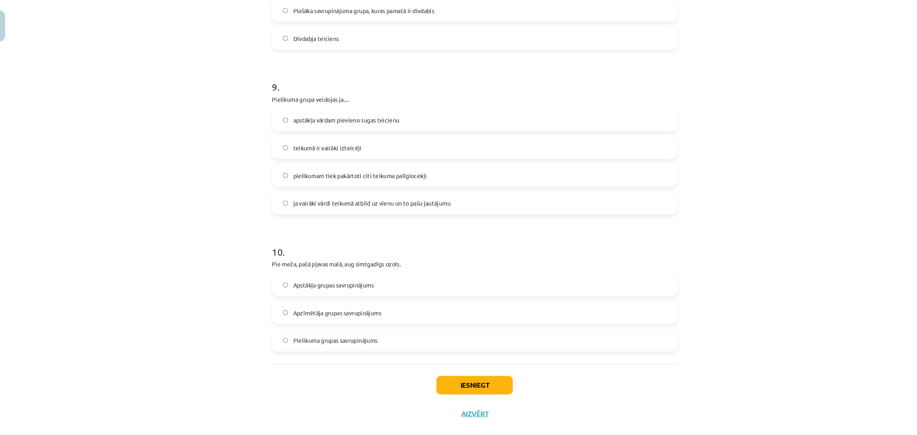
scroll to position [277, 0]
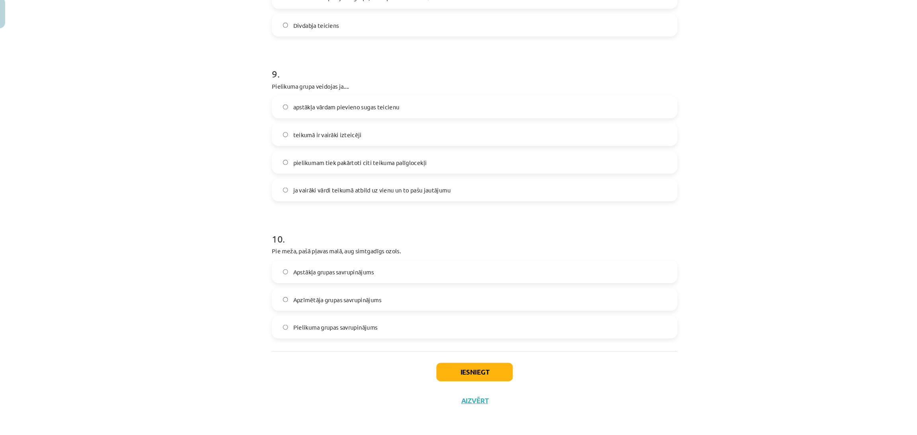
click at [307, 311] on label "Apzīmētāja grupas savrupinājums" at bounding box center [458, 306] width 383 height 20
click at [310, 288] on label "Apstākļa grupas savrupinājums" at bounding box center [458, 280] width 383 height 20
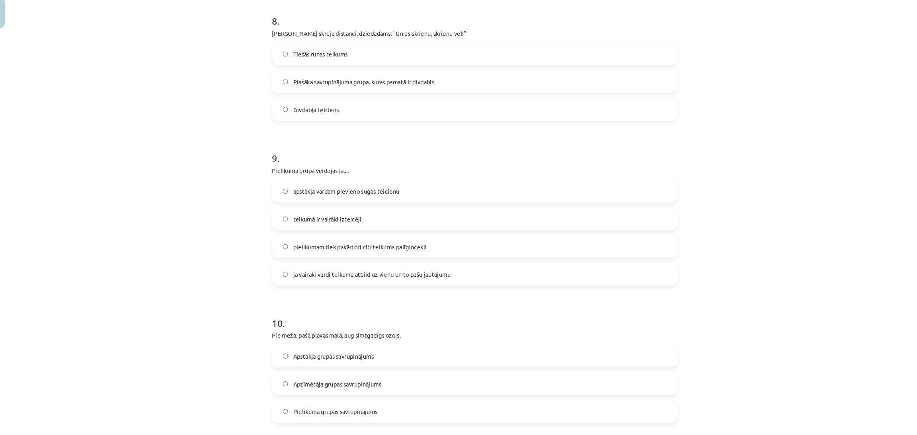
scroll to position [1205, 0]
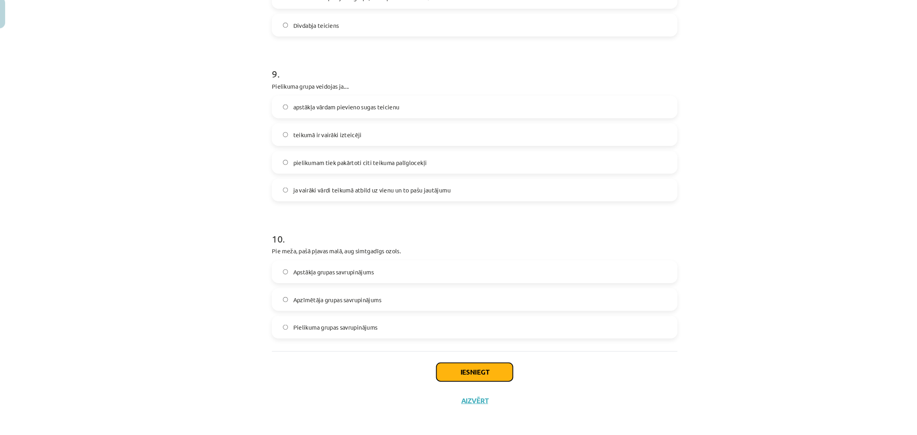
click at [459, 367] on button "Iesniegt" at bounding box center [458, 375] width 72 height 18
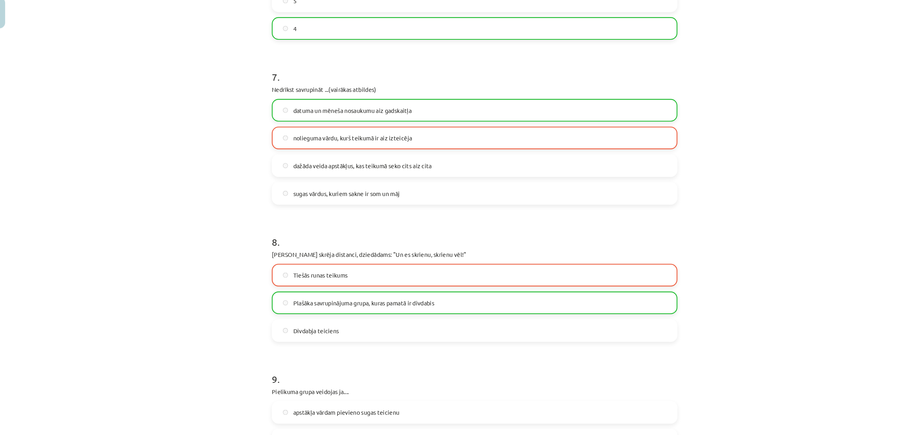
scroll to position [1230, 0]
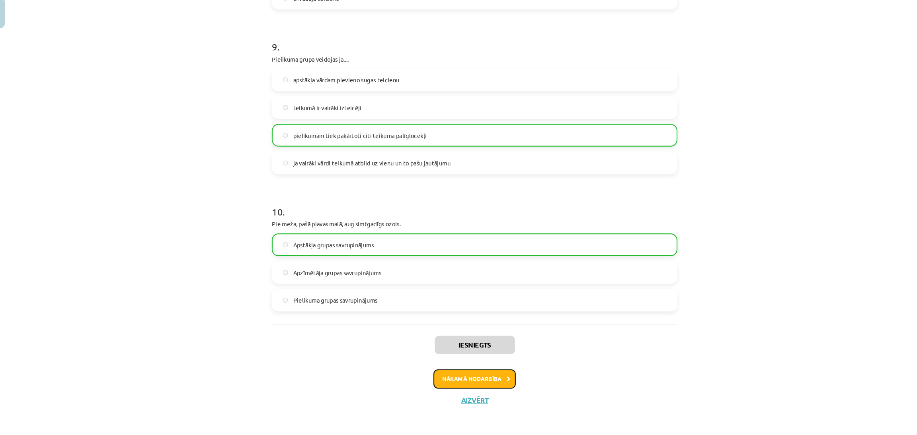
click at [454, 386] on button "Nākamā nodarbība" at bounding box center [458, 382] width 78 height 18
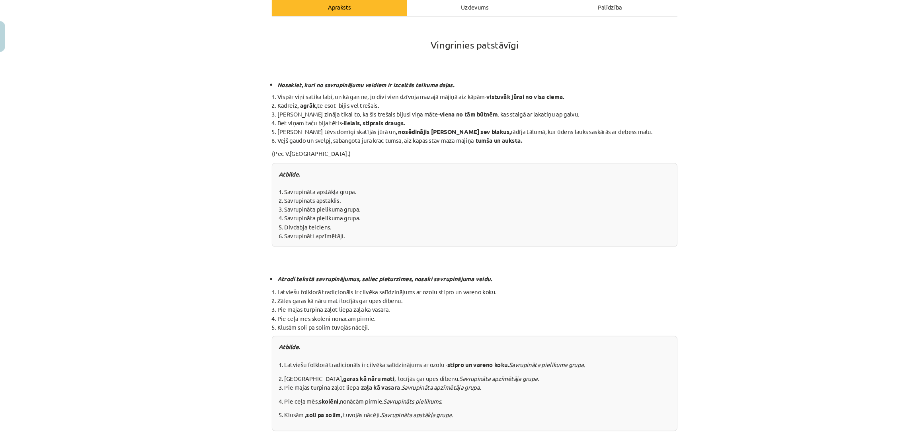
scroll to position [20, 0]
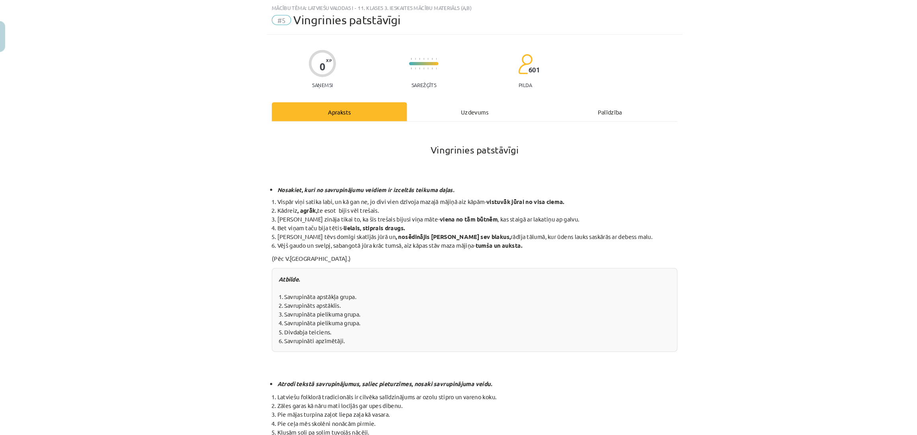
click at [450, 110] on div "Uzdevums" at bounding box center [458, 106] width 128 height 18
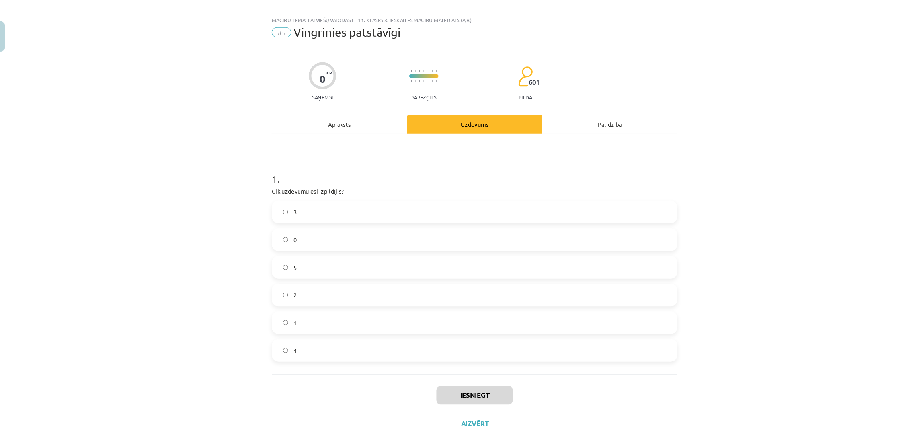
click at [344, 118] on div "Apraksts" at bounding box center [330, 118] width 128 height 18
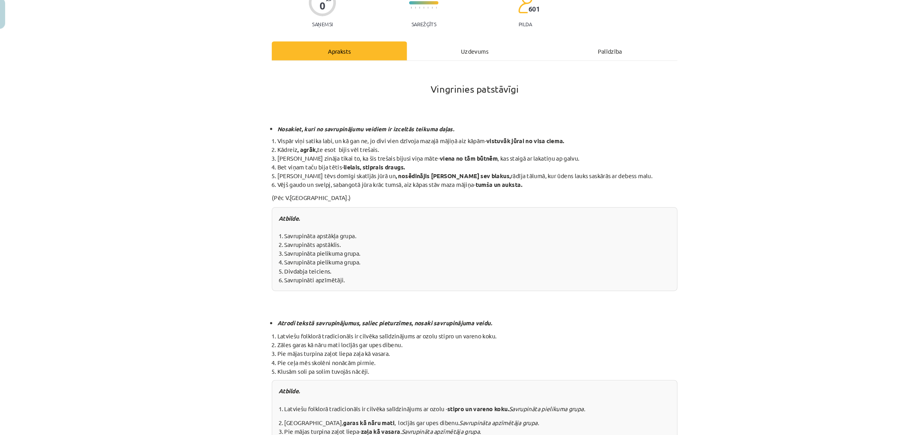
scroll to position [61, 0]
